Goal: Task Accomplishment & Management: Manage account settings

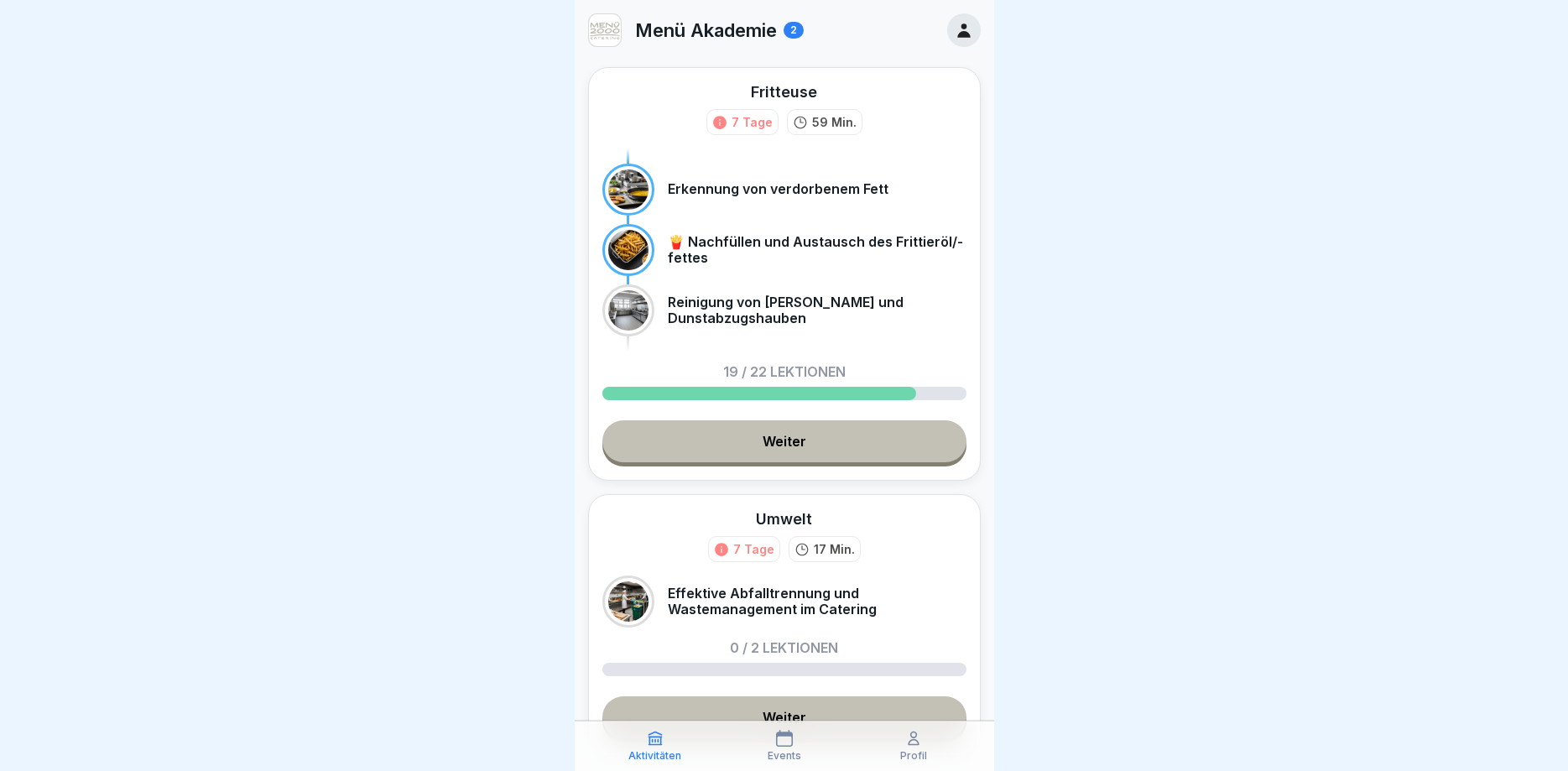
click at [788, 442] on link "Weiter" at bounding box center [784, 441] width 364 height 42
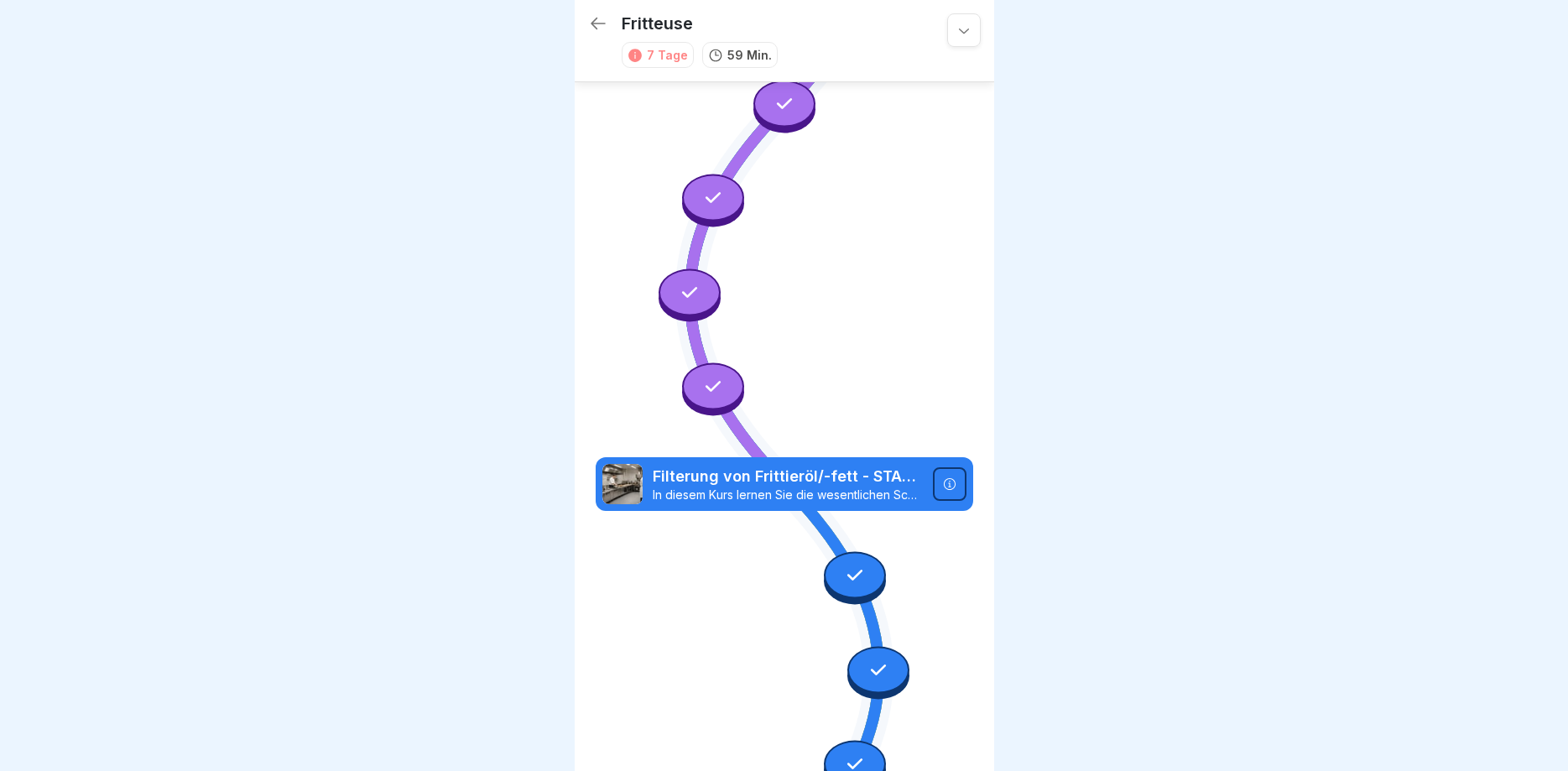
scroll to position [350, 0]
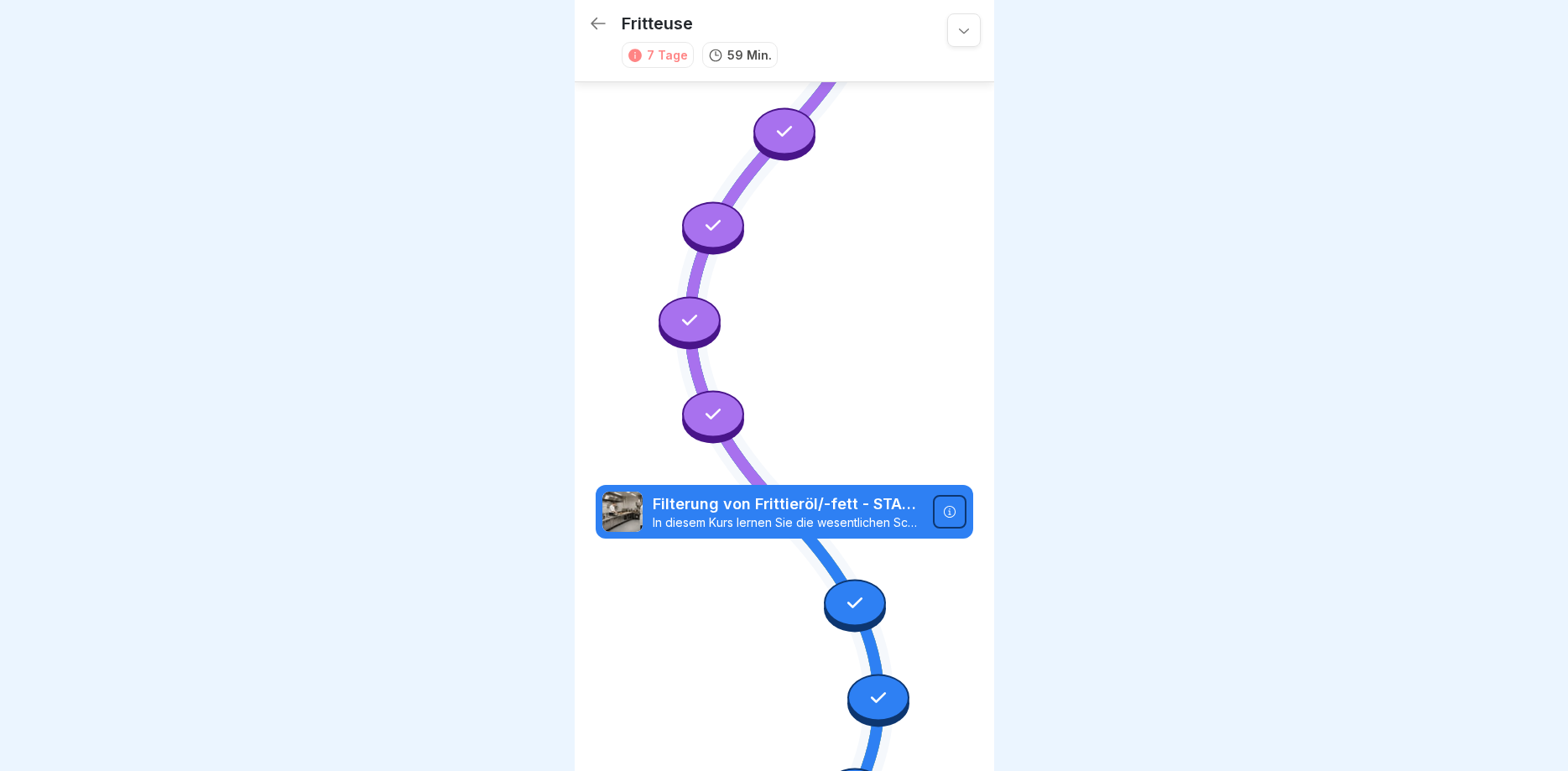
click at [961, 33] on icon at bounding box center [964, 30] width 17 height 17
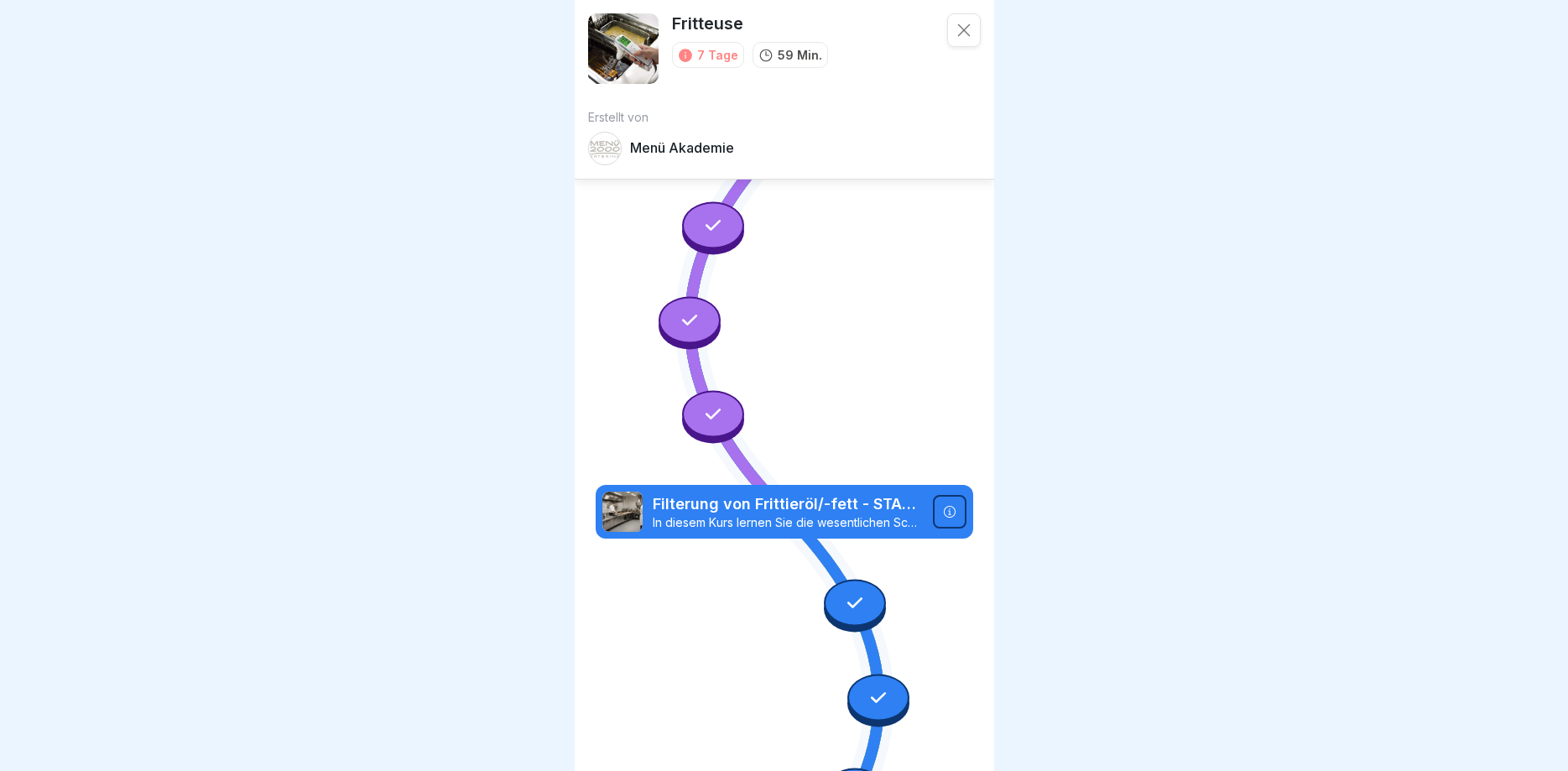
click at [961, 33] on icon at bounding box center [963, 30] width 13 height 13
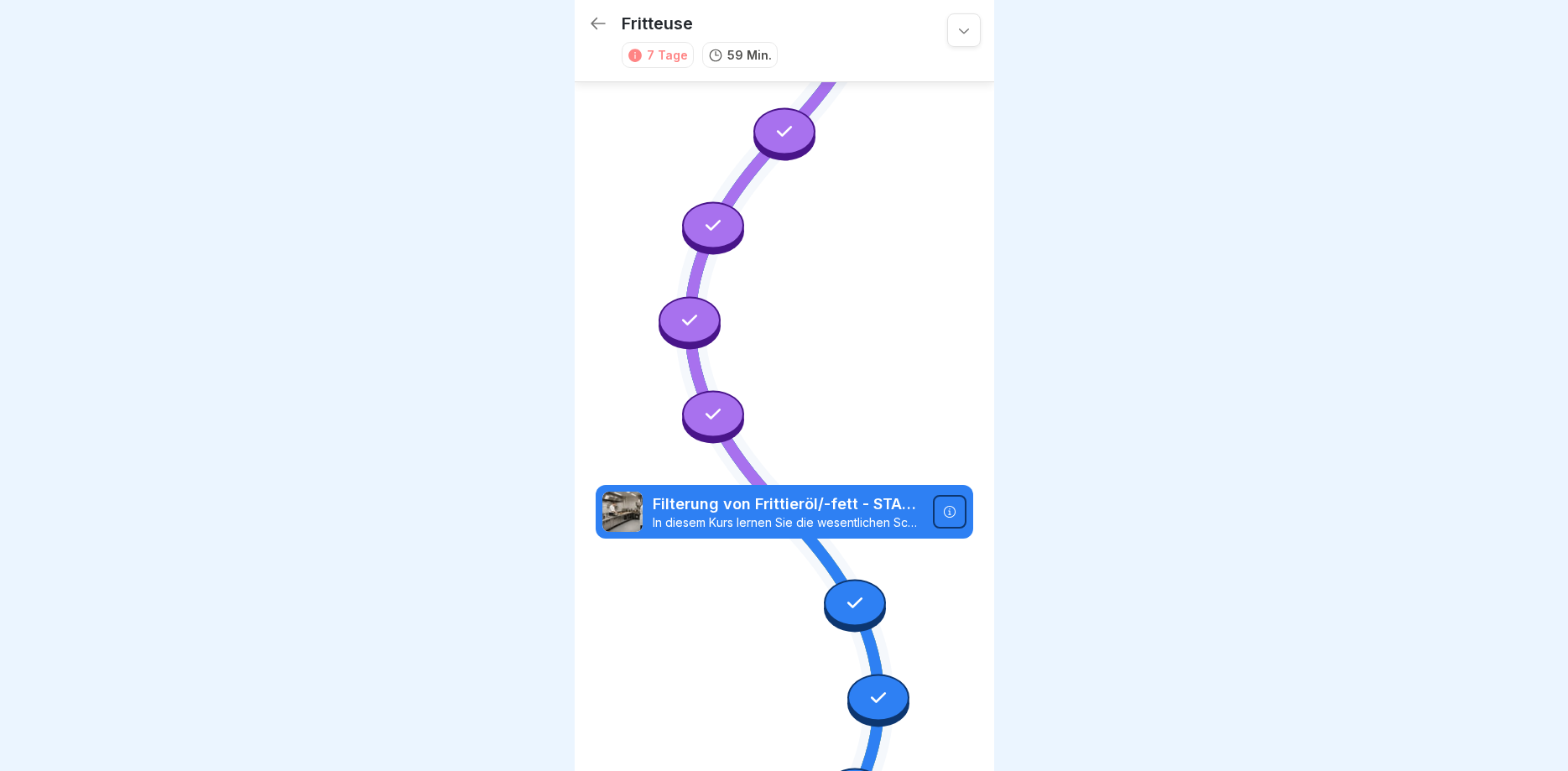
scroll to position [0, 0]
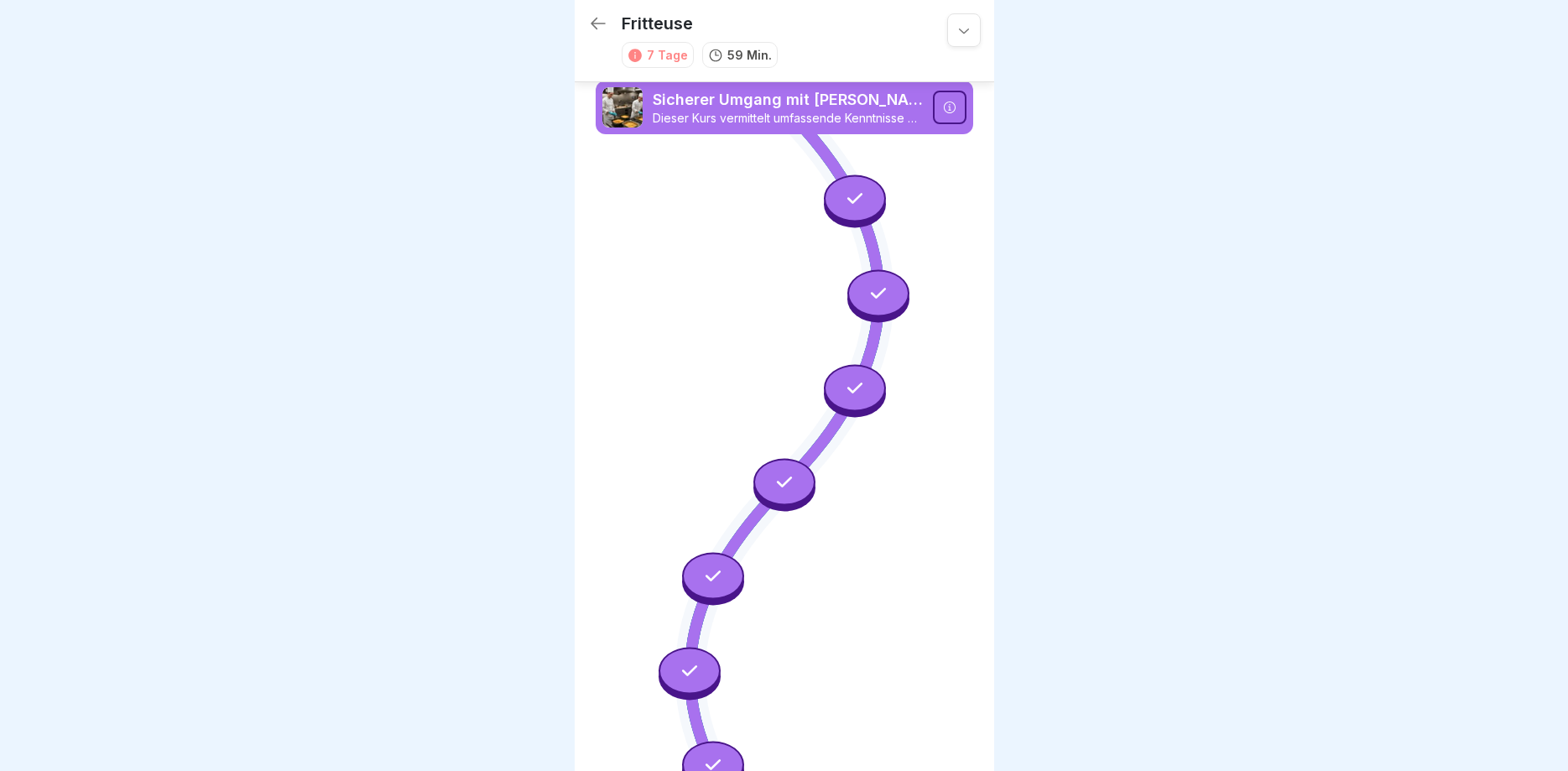
click at [596, 21] on icon at bounding box center [599, 24] width 21 height 21
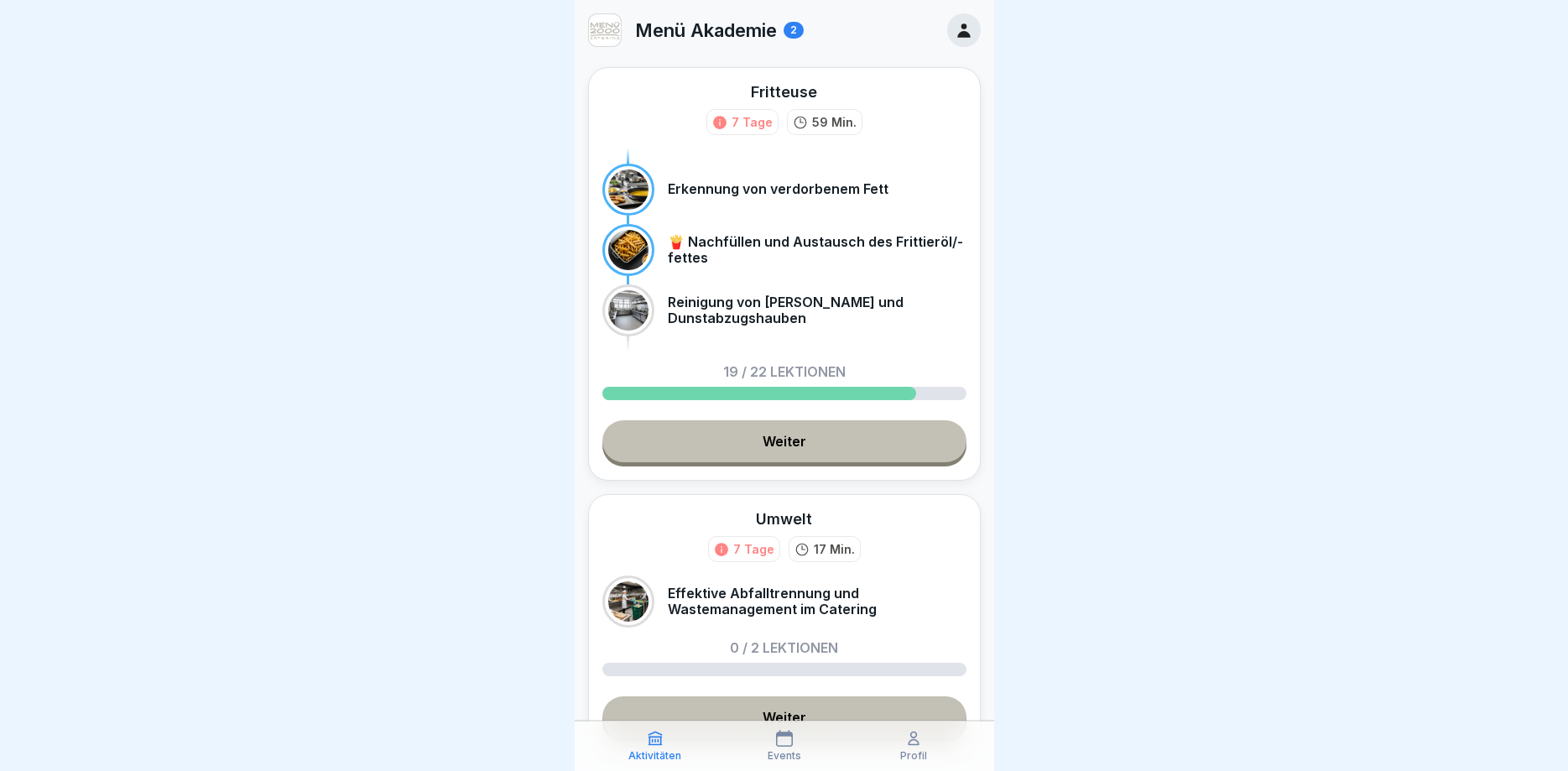
click at [955, 36] on icon at bounding box center [964, 30] width 19 height 19
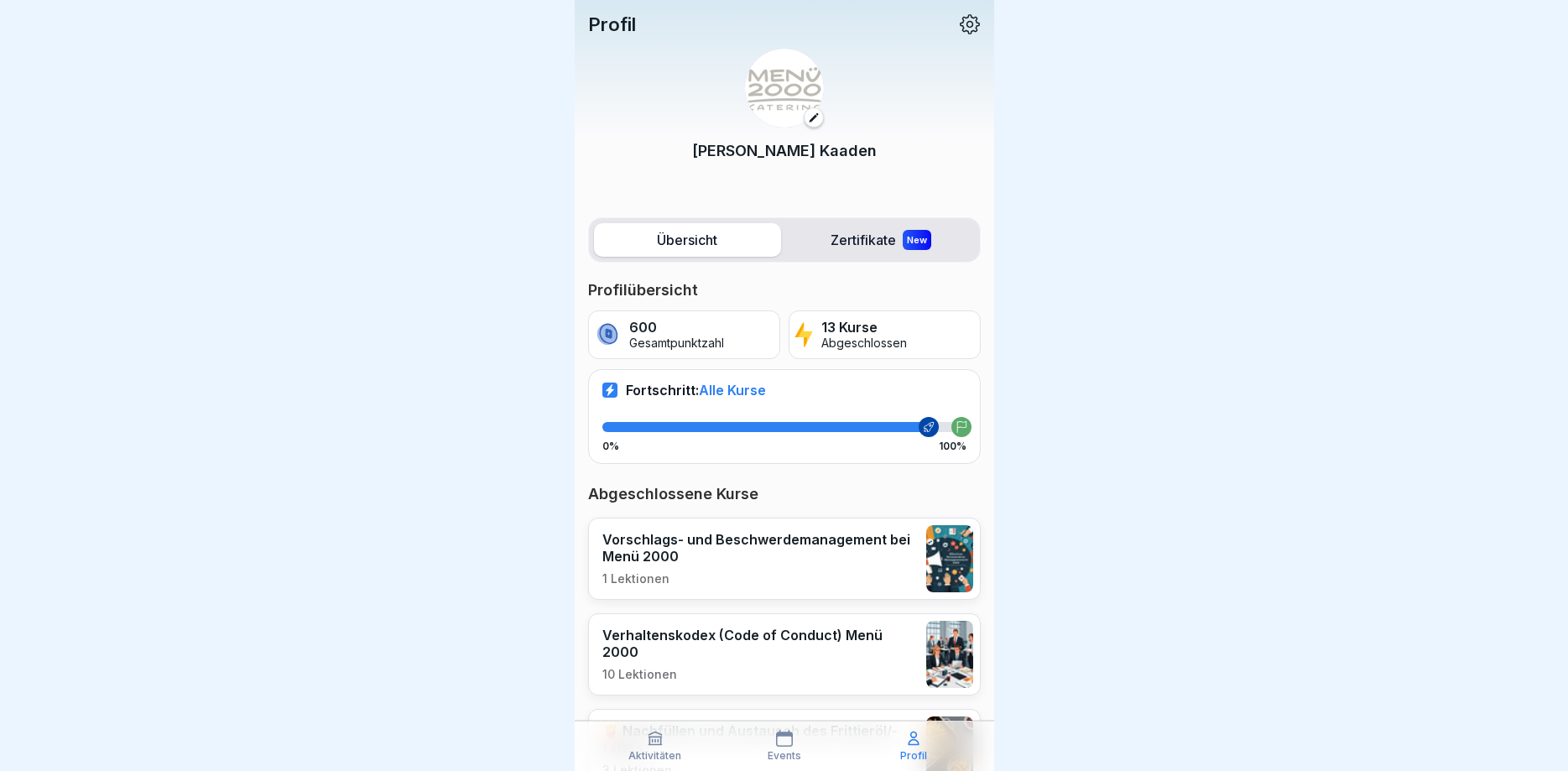
click at [964, 21] on icon at bounding box center [969, 24] width 21 height 21
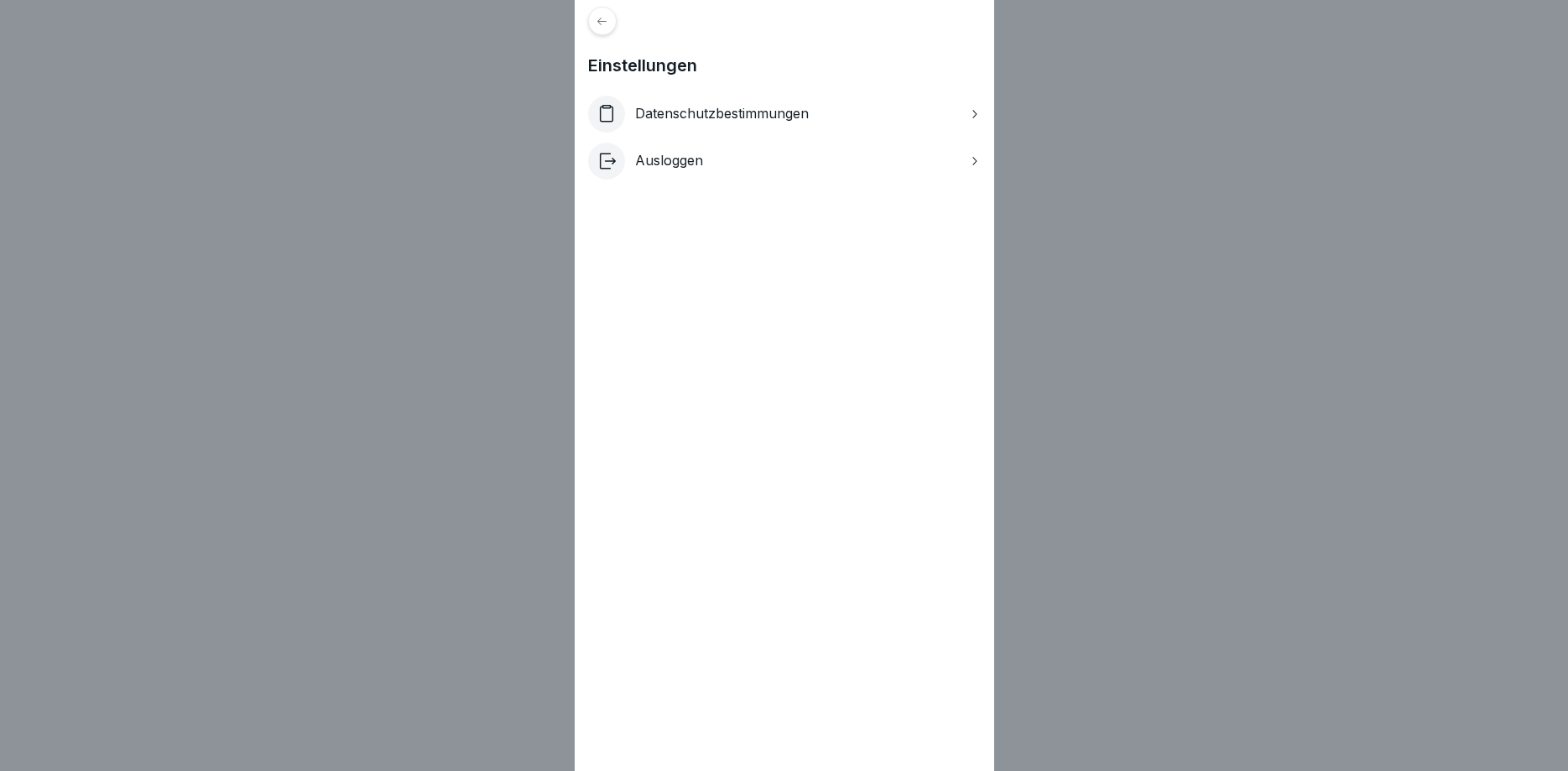
click at [673, 162] on p "Ausloggen" at bounding box center [668, 160] width 68 height 16
